Goal: Information Seeking & Learning: Learn about a topic

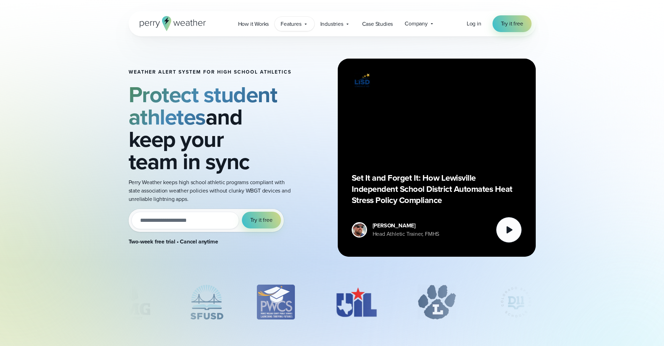
click at [290, 25] on span "Features" at bounding box center [291, 24] width 21 height 8
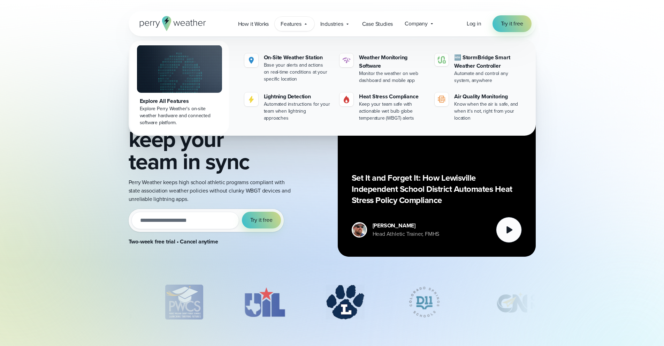
click at [175, 105] on div "Explore Perry Weather's on-site weather hardware and connected software platfor…" at bounding box center [179, 115] width 79 height 21
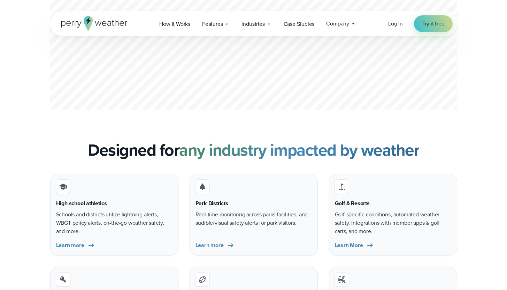
scroll to position [2120, 0]
